Goal: Task Accomplishment & Management: Use online tool/utility

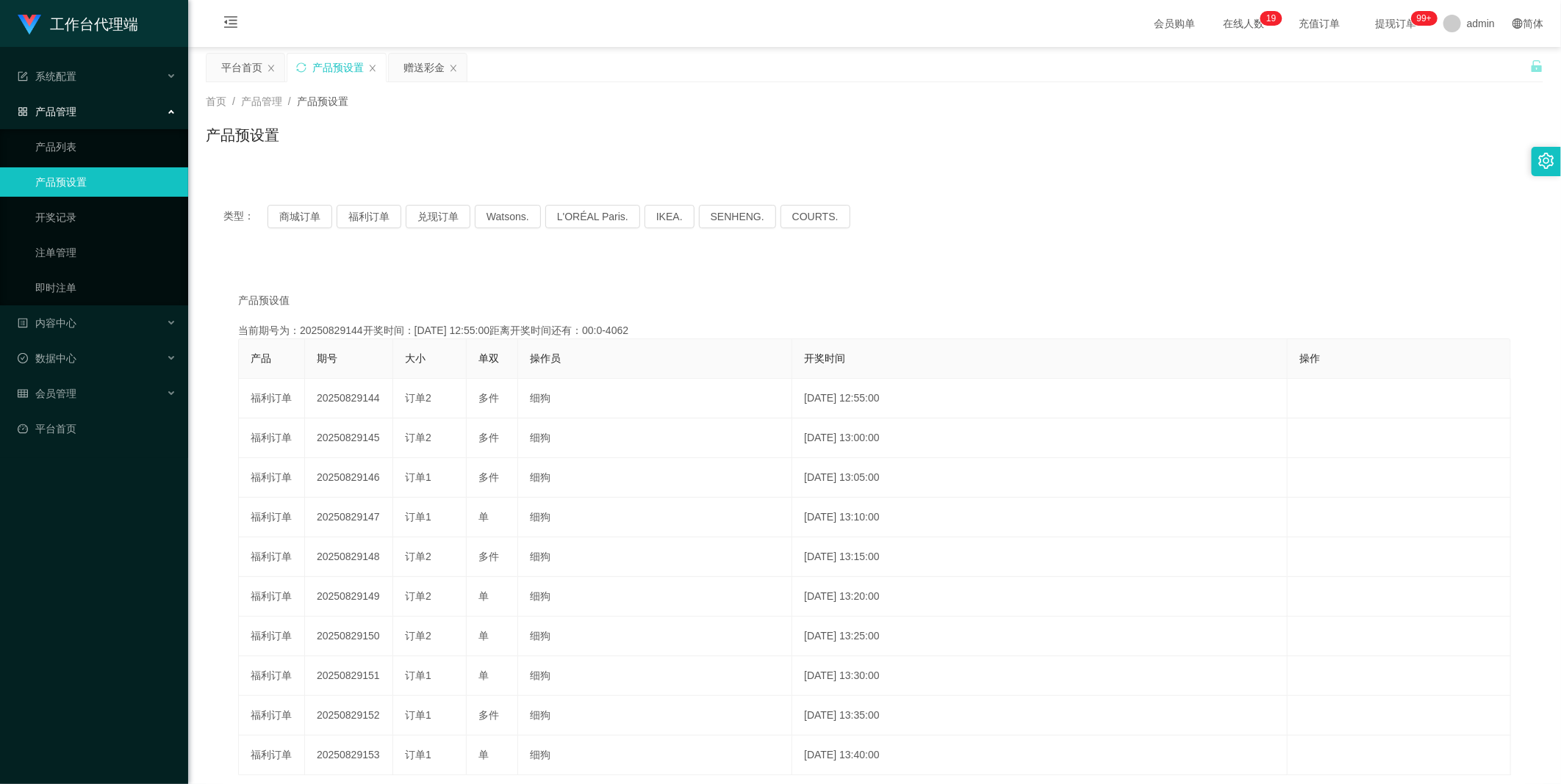
click at [421, 57] on div "赠送彩金" at bounding box center [424, 67] width 41 height 28
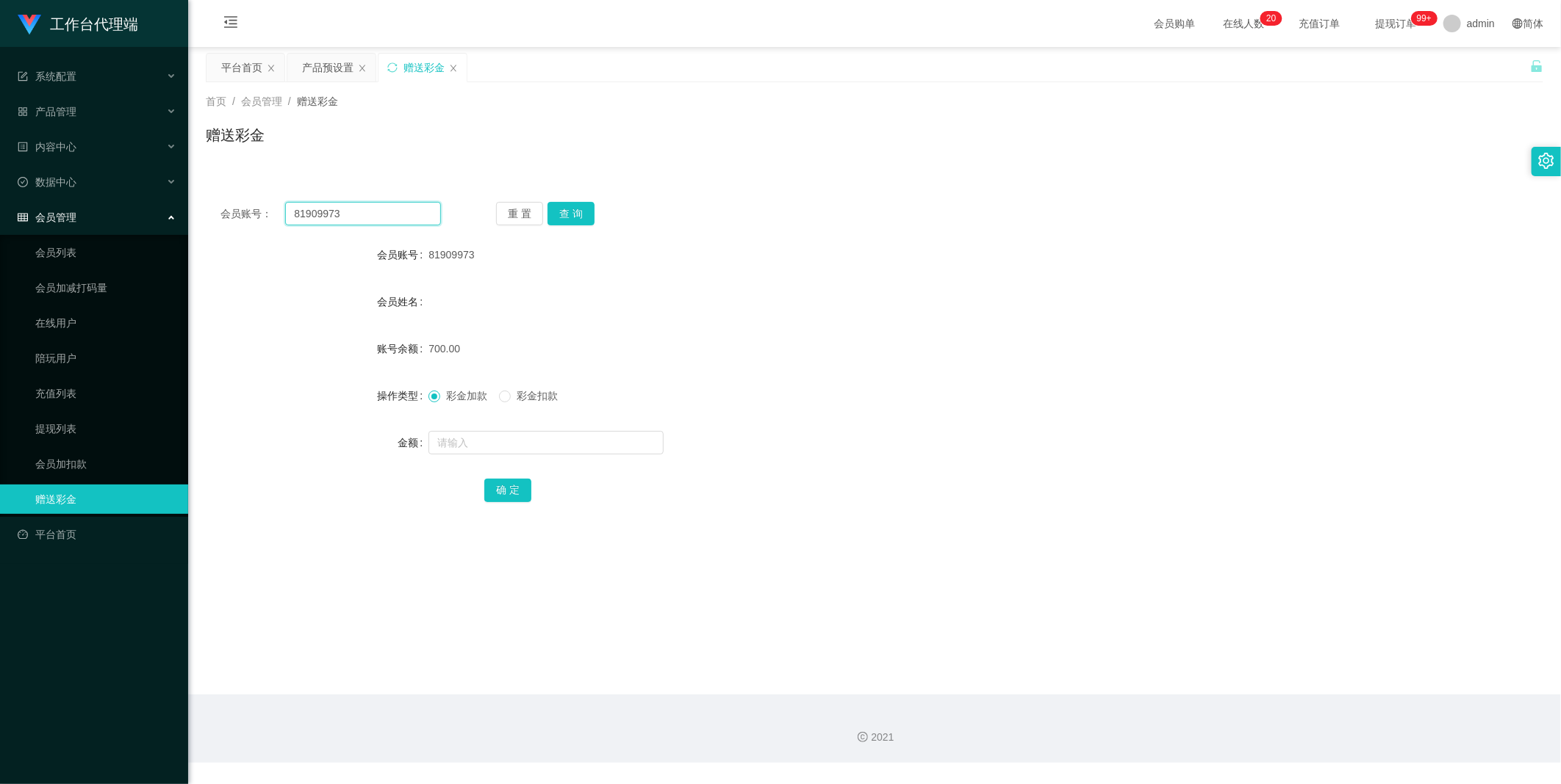
click at [343, 224] on input "81909973" at bounding box center [363, 214] width 156 height 24
paste input "28550"
type input "81285503"
click at [579, 212] on button "查 询" at bounding box center [571, 214] width 47 height 24
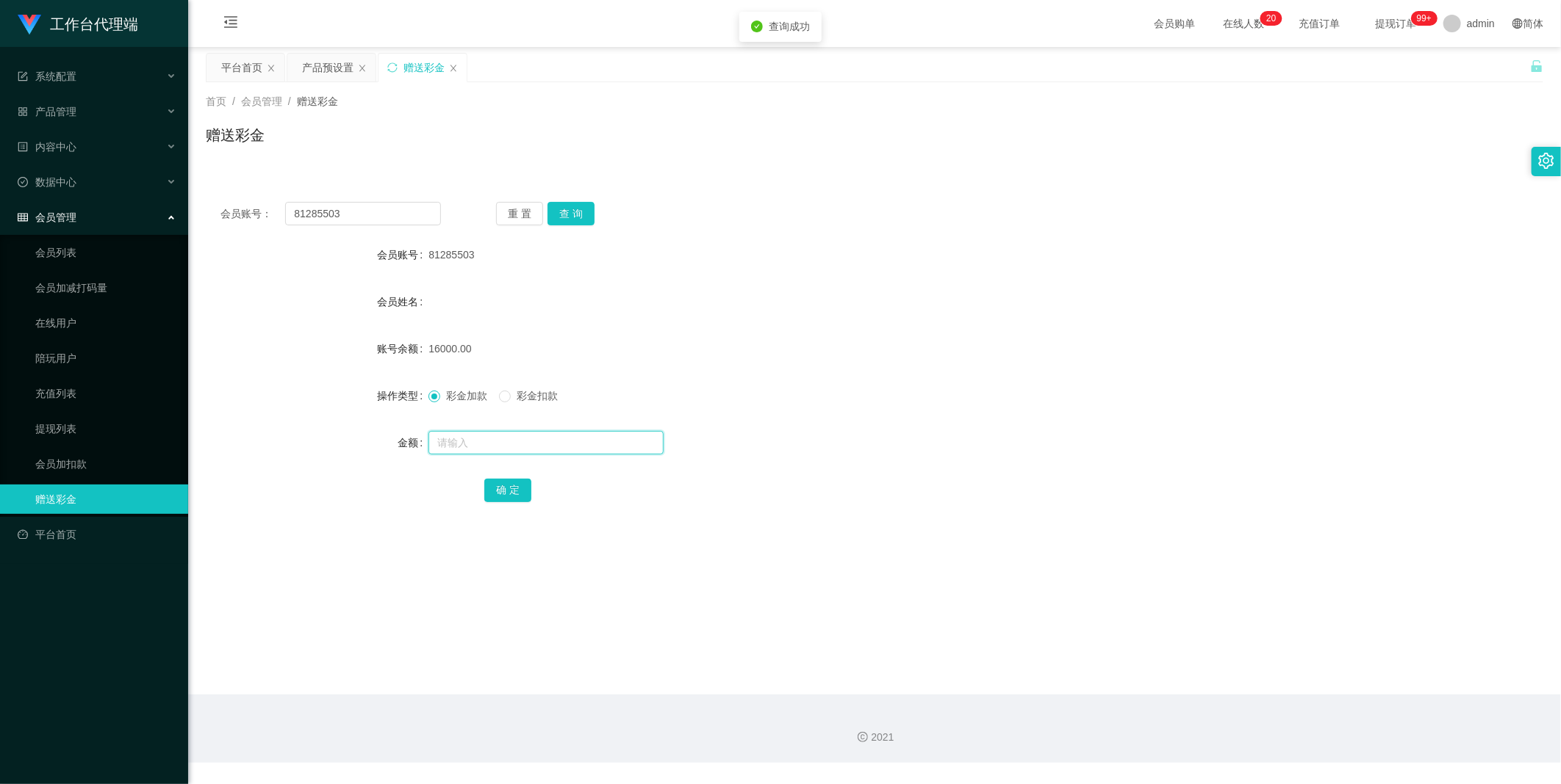
click at [504, 436] on input "text" at bounding box center [546, 443] width 235 height 24
type input "5000"
click at [541, 489] on div "确 定" at bounding box center [874, 490] width 780 height 29
click at [532, 497] on div "确 定" at bounding box center [874, 490] width 780 height 29
click at [502, 488] on button "确 定" at bounding box center [508, 490] width 47 height 24
